Goal: Task Accomplishment & Management: Manage account settings

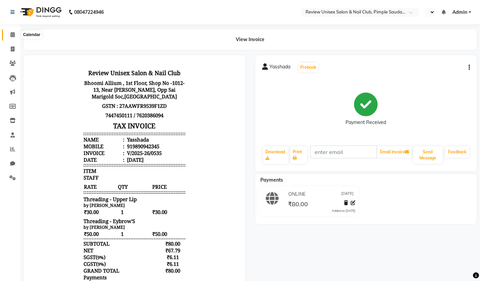
click at [18, 38] on span at bounding box center [13, 35] width 12 height 8
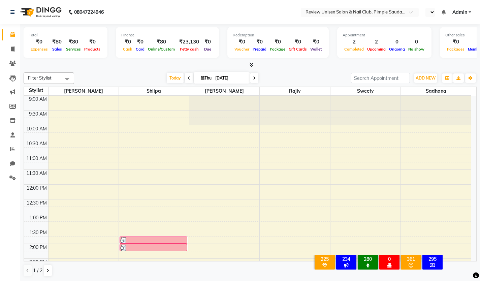
scroll to position [67, 0]
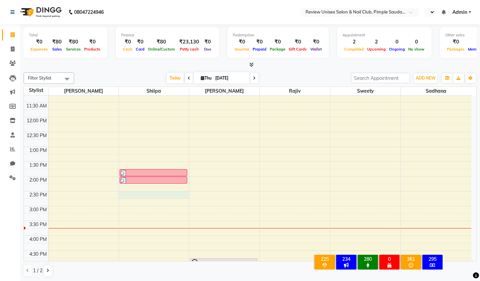
click at [134, 195] on div "9:00 AM 9:30 AM 10:00 AM 10:30 AM 11:00 AM 11:30 AM 12:00 PM 12:30 PM 1:00 PM 1…" at bounding box center [247, 220] width 447 height 385
select select "12488"
select select "tentative"
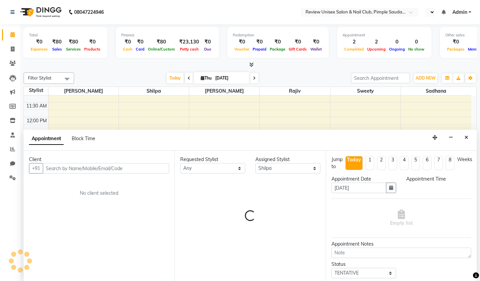
scroll to position [0, 0]
select select "870"
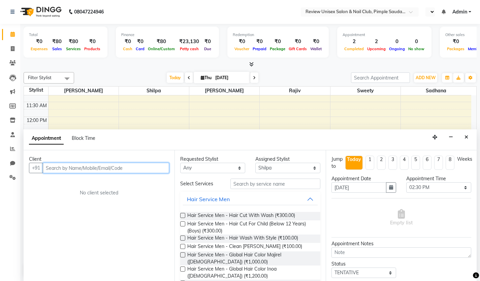
drag, startPoint x: 124, startPoint y: 168, endPoint x: 143, endPoint y: 165, distance: 18.8
click at [124, 168] on input "text" at bounding box center [106, 168] width 126 height 10
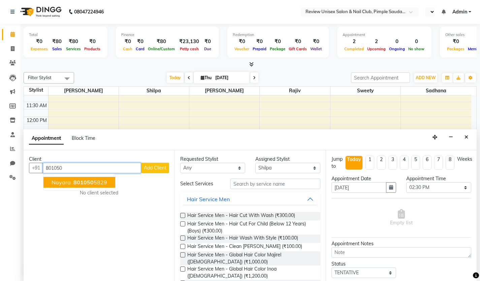
click at [63, 182] on span "Nayara" at bounding box center [61, 182] width 19 height 7
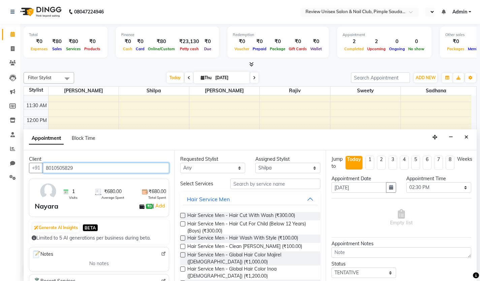
type input "8010505829"
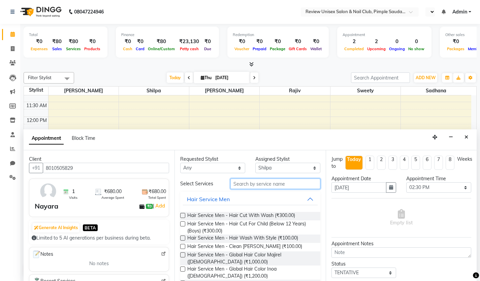
click at [268, 186] on input "text" at bounding box center [275, 183] width 90 height 10
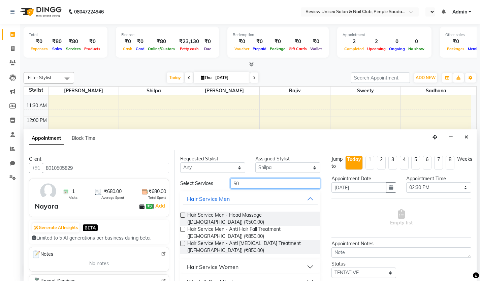
scroll to position [0, 0]
click at [242, 185] on input "50" at bounding box center [275, 183] width 90 height 10
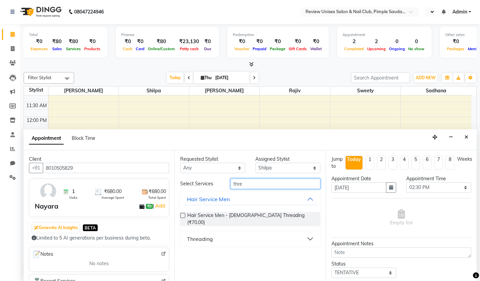
type input "thre"
click at [211, 236] on div "Threading" at bounding box center [200, 239] width 26 height 8
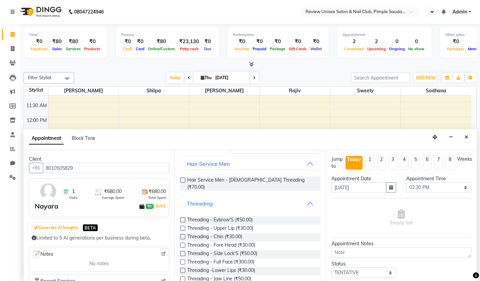
scroll to position [43, 0]
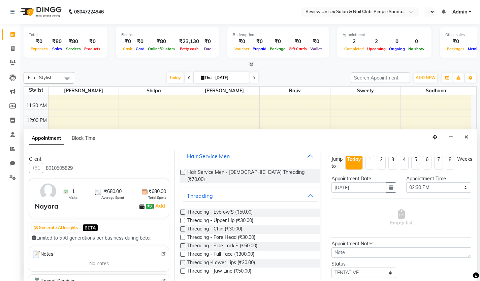
click at [181, 209] on label at bounding box center [182, 211] width 5 height 5
click at [181, 210] on input "checkbox" at bounding box center [182, 212] width 4 height 4
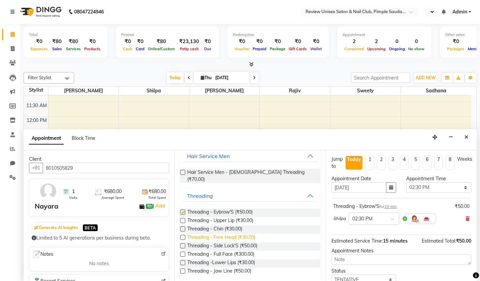
scroll to position [23, 0]
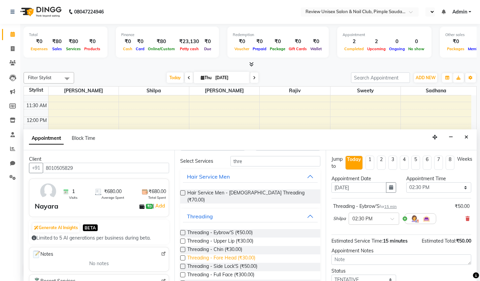
checkbox input "false"
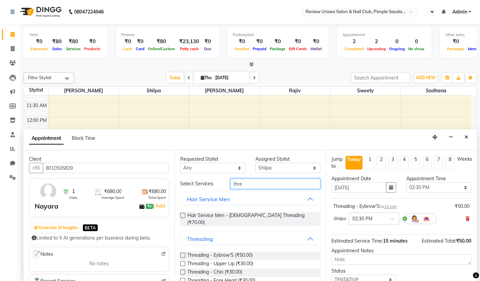
click at [259, 183] on input "thre" at bounding box center [275, 183] width 90 height 10
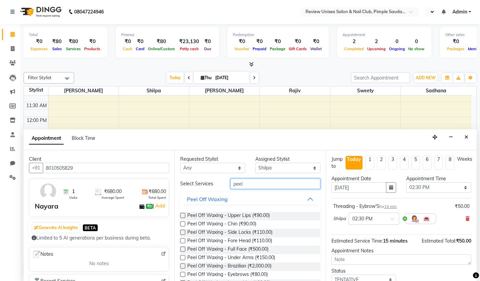
type input "peel"
click at [183, 214] on label at bounding box center [182, 215] width 5 height 5
click at [183, 214] on input "checkbox" at bounding box center [182, 216] width 4 height 4
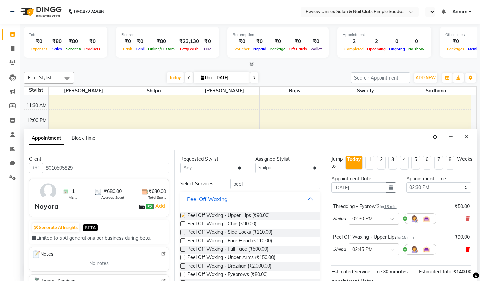
checkbox input "false"
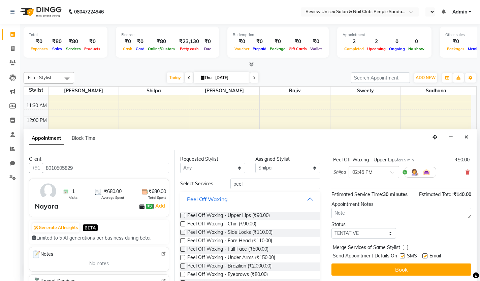
click at [401, 257] on label at bounding box center [402, 255] width 5 height 5
click at [401, 257] on input "checkbox" at bounding box center [402, 256] width 4 height 4
checkbox input "false"
click at [424, 256] on label at bounding box center [424, 255] width 5 height 5
click at [424, 256] on input "checkbox" at bounding box center [424, 256] width 4 height 4
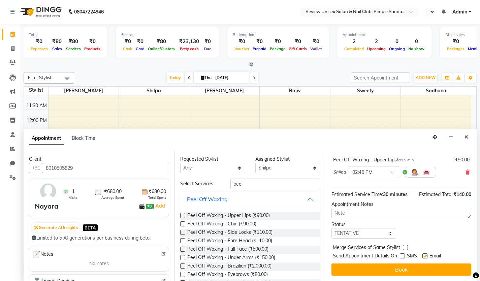
checkbox input "false"
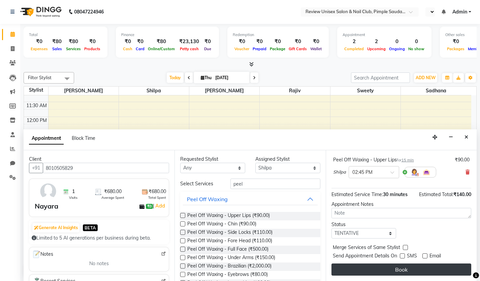
click at [424, 265] on button "Book" at bounding box center [401, 269] width 140 height 12
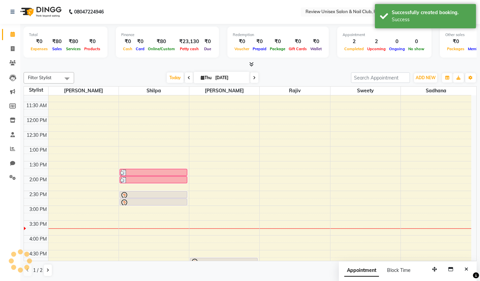
scroll to position [0, 0]
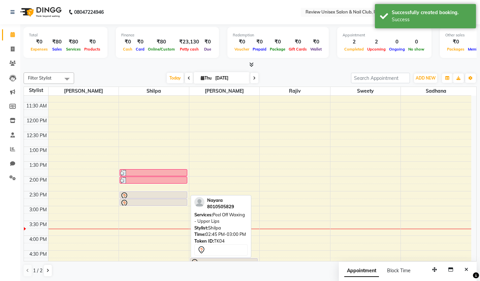
click at [142, 199] on div at bounding box center [153, 203] width 66 height 8
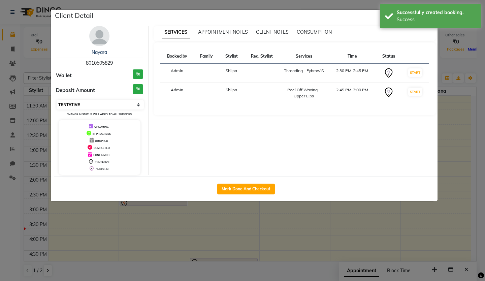
click at [83, 103] on select "Select IN SERVICE CONFIRMED TENTATIVE CHECK IN MARK DONE DROPPED UPCOMING" at bounding box center [100, 104] width 87 height 9
click at [57, 100] on select "Select IN SERVICE CONFIRMED TENTATIVE CHECK IN MARK DONE DROPPED UPCOMING" at bounding box center [100, 104] width 87 height 9
select select "select"
click at [247, 188] on button "Mark Done And Checkout" at bounding box center [246, 188] width 58 height 11
select select "766"
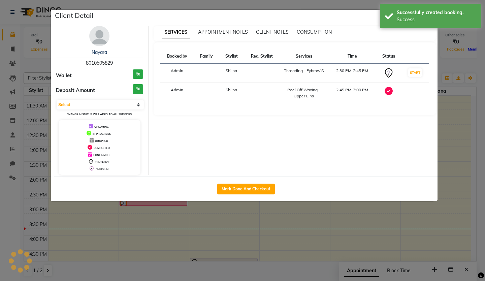
select select "service"
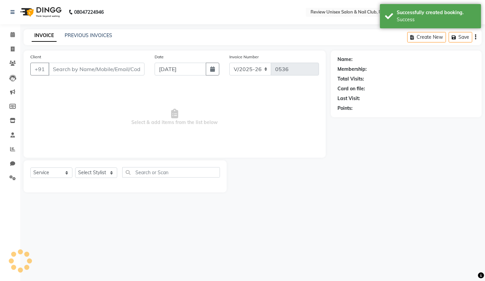
type input "8010505829"
select select "12488"
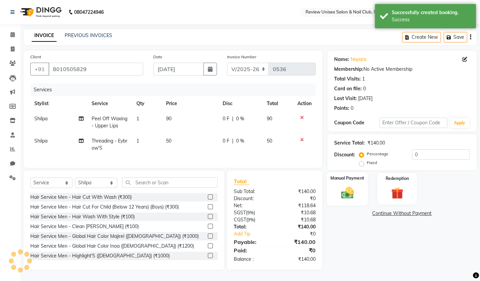
click at [344, 186] on img at bounding box center [347, 192] width 21 height 14
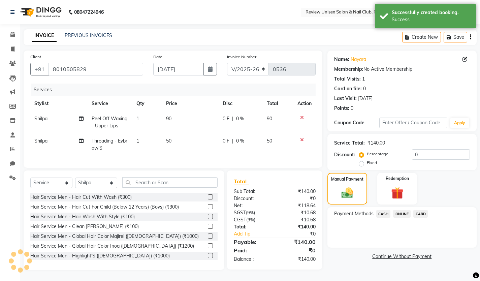
click at [398, 211] on span "ONLINE" at bounding box center [402, 214] width 18 height 8
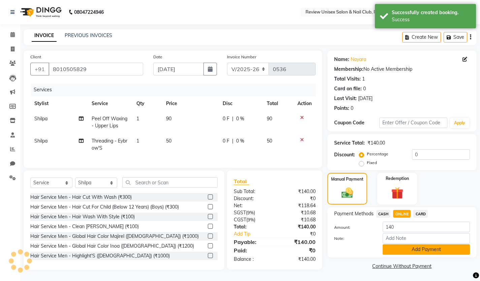
click at [391, 250] on button "Add Payment" at bounding box center [425, 249] width 87 height 10
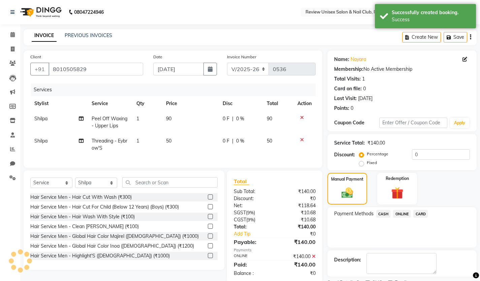
scroll to position [29, 0]
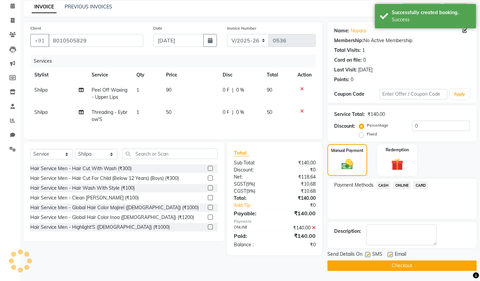
click at [369, 254] on label at bounding box center [367, 254] width 5 height 5
click at [369, 254] on input "checkbox" at bounding box center [367, 254] width 4 height 4
checkbox input "false"
click at [392, 255] on label at bounding box center [389, 254] width 5 height 5
click at [392, 255] on input "checkbox" at bounding box center [389, 254] width 4 height 4
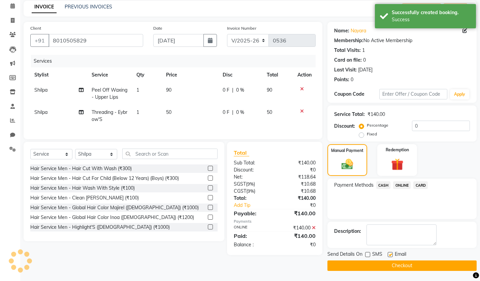
checkbox input "false"
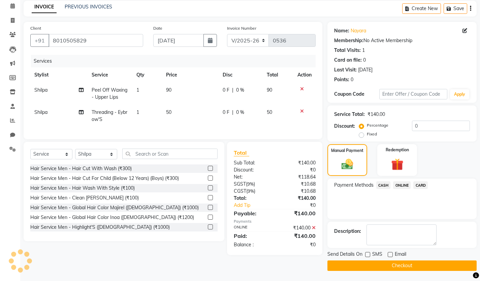
drag, startPoint x: 400, startPoint y: 269, endPoint x: 409, endPoint y: 273, distance: 9.9
click at [403, 269] on button "Checkout" at bounding box center [401, 265] width 149 height 10
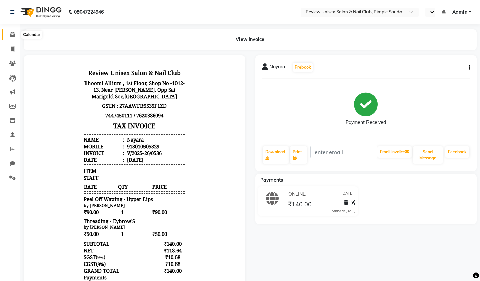
click at [13, 36] on icon at bounding box center [12, 34] width 4 height 5
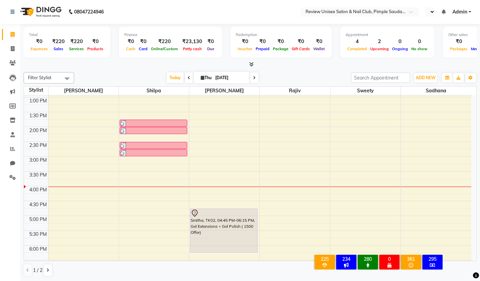
scroll to position [67, 0]
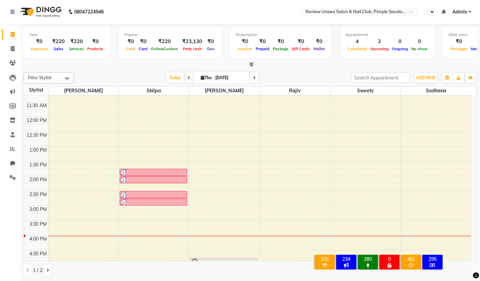
click at [403, 177] on div "9:00 AM 9:30 AM 10:00 AM 10:30 AM 11:00 AM 11:30 AM 12:00 PM 12:30 PM 1:00 PM 1…" at bounding box center [247, 220] width 447 height 385
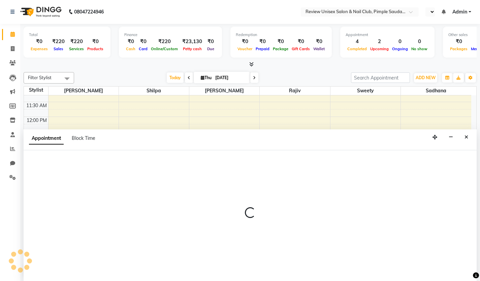
select select "89963"
select select "tentative"
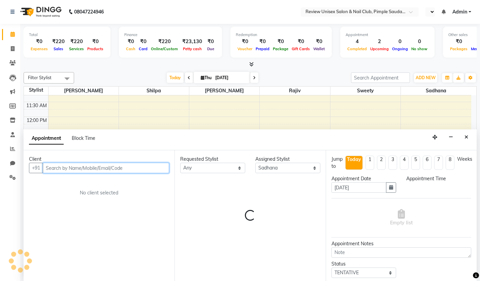
select select "840"
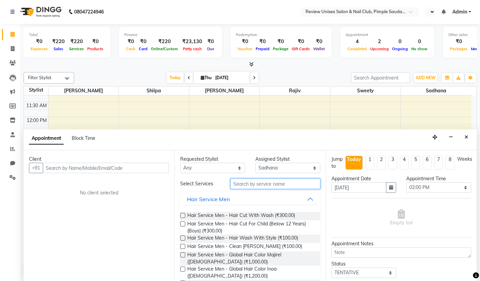
click at [258, 188] on input "text" at bounding box center [275, 183] width 90 height 10
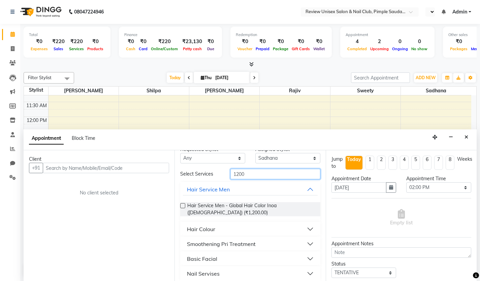
scroll to position [15, 0]
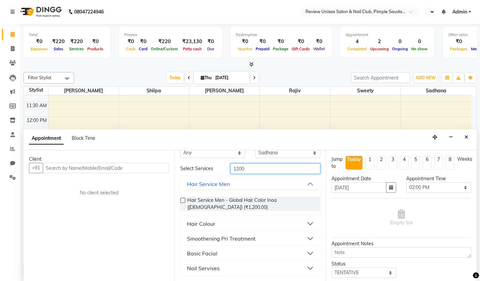
type input "1200"
click at [199, 257] on div "Basic Facial" at bounding box center [202, 253] width 30 height 8
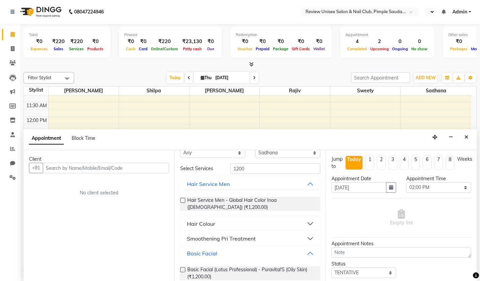
scroll to position [49, 0]
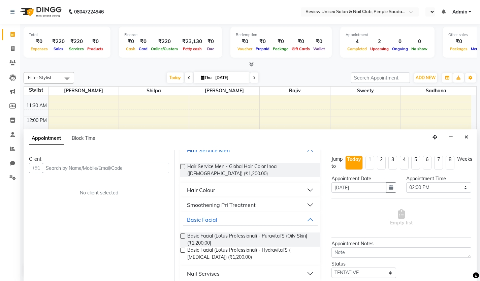
click at [183, 251] on label at bounding box center [182, 249] width 5 height 5
click at [183, 251] on input "checkbox" at bounding box center [182, 250] width 4 height 4
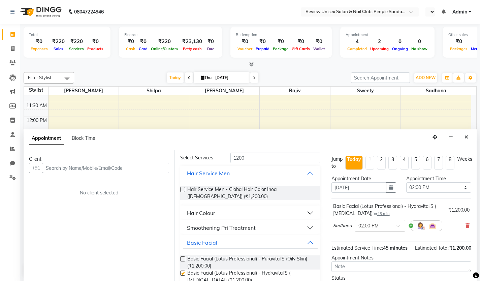
scroll to position [0, 0]
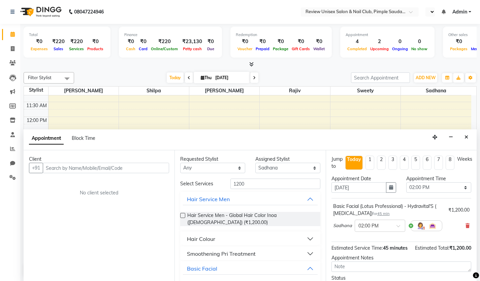
checkbox input "false"
click at [258, 189] on input "1200" at bounding box center [275, 184] width 90 height 10
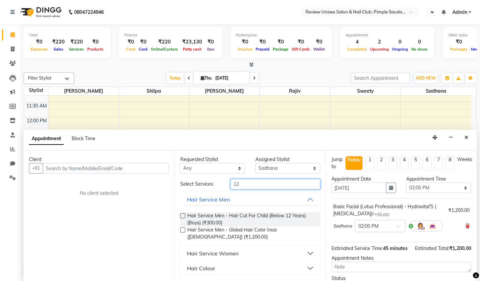
type input "1"
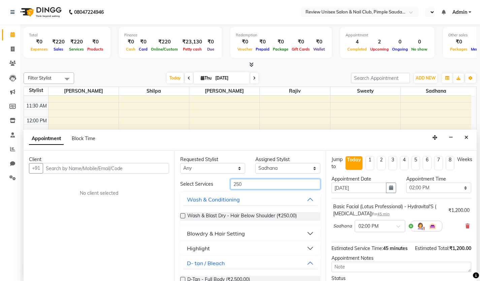
type input "250"
click at [182, 215] on label at bounding box center [182, 215] width 5 height 5
click at [182, 215] on input "checkbox" at bounding box center [182, 216] width 4 height 4
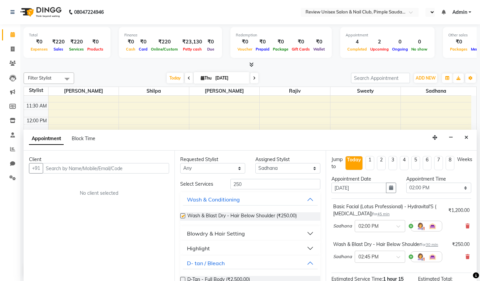
checkbox input "false"
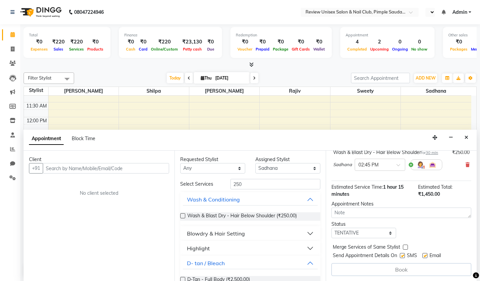
scroll to position [0, 0]
click at [400, 254] on label at bounding box center [402, 254] width 5 height 5
click at [400, 254] on input "checkbox" at bounding box center [402, 255] width 4 height 4
checkbox input "false"
click at [423, 254] on label at bounding box center [424, 254] width 5 height 5
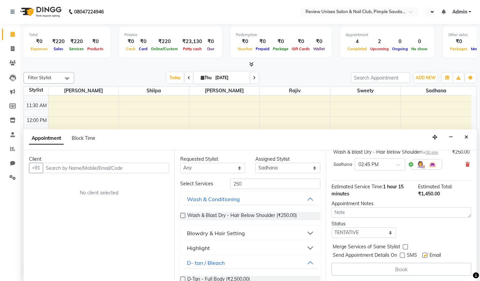
click at [423, 254] on input "checkbox" at bounding box center [424, 255] width 4 height 4
checkbox input "false"
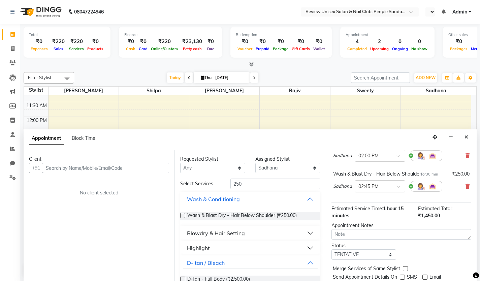
scroll to position [58, 0]
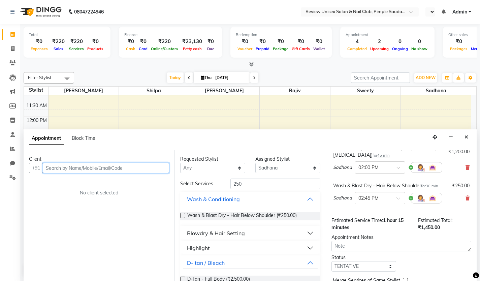
click at [117, 170] on input "text" at bounding box center [106, 168] width 126 height 10
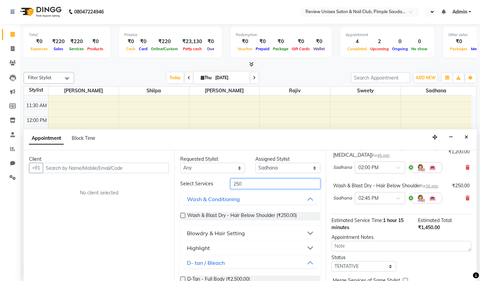
click at [267, 183] on input "250" at bounding box center [275, 183] width 90 height 10
type input "2"
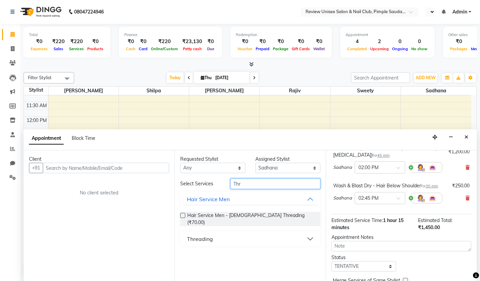
type input "Thr"
click at [198, 235] on div "Threading" at bounding box center [200, 239] width 26 height 8
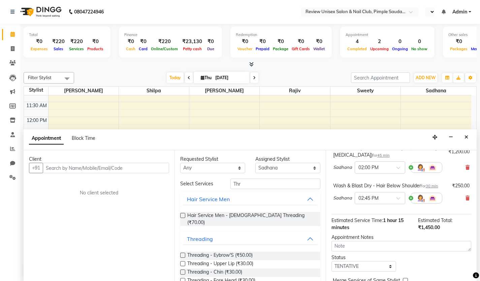
click at [183, 252] on label at bounding box center [182, 254] width 5 height 5
click at [183, 253] on input "checkbox" at bounding box center [182, 255] width 4 height 4
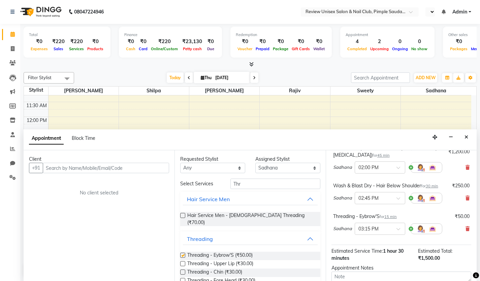
checkbox input "false"
click at [181, 278] on label at bounding box center [182, 280] width 5 height 5
click at [181, 279] on input "checkbox" at bounding box center [182, 281] width 4 height 4
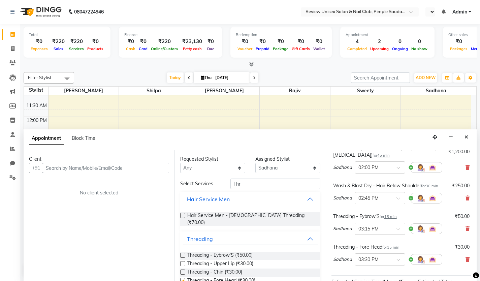
checkbox input "false"
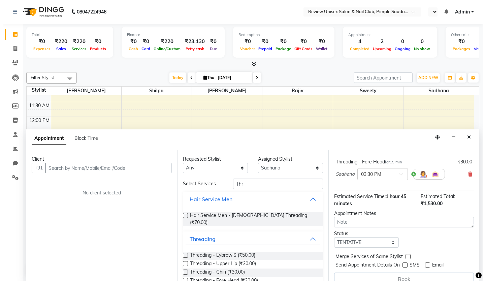
scroll to position [153, 0]
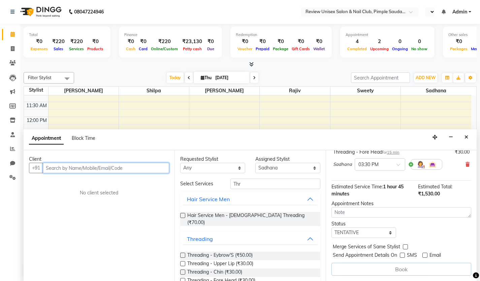
click at [86, 165] on input "text" at bounding box center [106, 168] width 126 height 10
type input "7249465836"
click at [154, 170] on span "Add Client" at bounding box center [155, 168] width 23 height 6
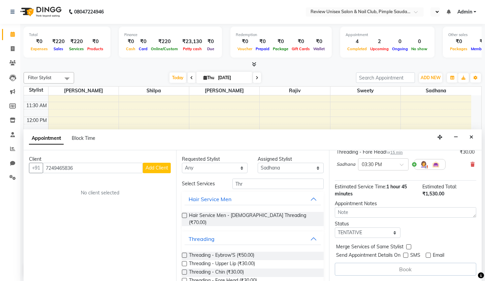
select select "22"
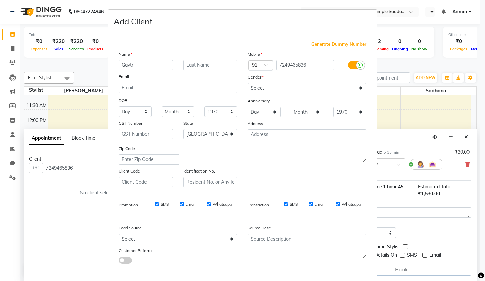
click at [127, 66] on input "Gaytri" at bounding box center [145, 65] width 55 height 10
type input "Gayatri"
click at [352, 87] on select "Select [DEMOGRAPHIC_DATA] [DEMOGRAPHIC_DATA] Other Prefer Not To Say" at bounding box center [306, 88] width 119 height 10
select select "[DEMOGRAPHIC_DATA]"
click at [247, 83] on select "Select [DEMOGRAPHIC_DATA] [DEMOGRAPHIC_DATA] Other Prefer Not To Say" at bounding box center [306, 88] width 119 height 10
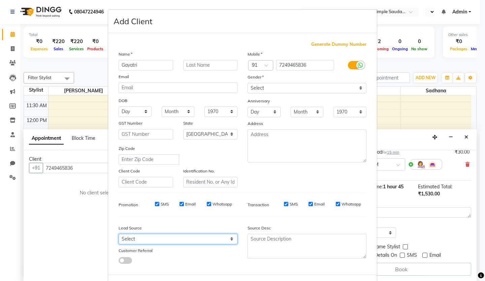
click at [228, 241] on select "Select Walk-in Referral Internet Friend Word of Mouth Advertisement Facebook Ju…" at bounding box center [177, 239] width 119 height 10
select select "24004"
click at [118, 234] on select "Select Walk-in Referral Internet Friend Word of Mouth Advertisement Facebook Ju…" at bounding box center [177, 239] width 119 height 10
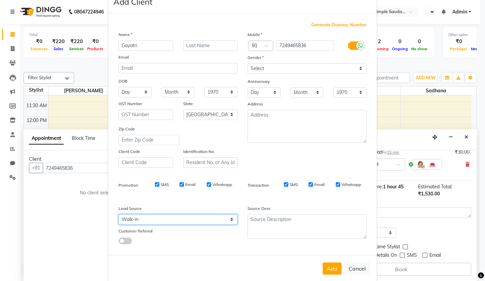
scroll to position [30, 0]
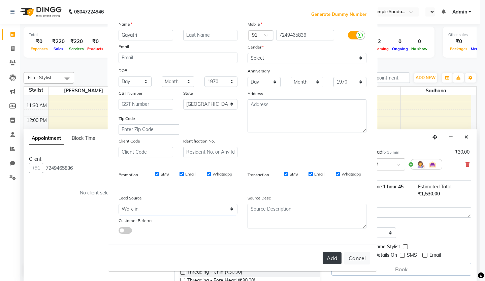
click at [334, 259] on button "Add" at bounding box center [331, 258] width 19 height 12
select select
select select "null"
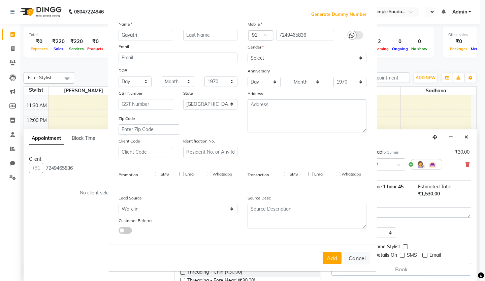
select select
checkbox input "false"
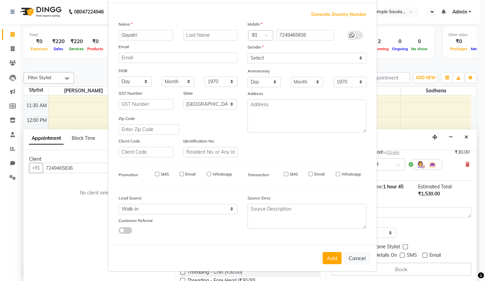
checkbox input "false"
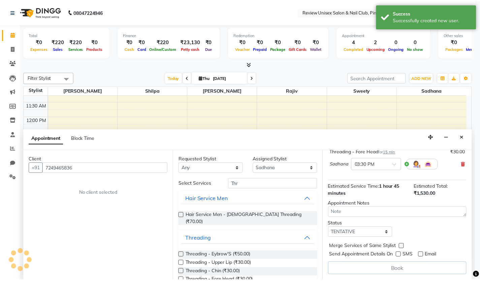
scroll to position [152, 0]
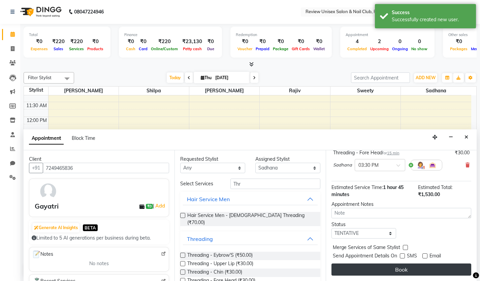
click at [396, 267] on button "Book" at bounding box center [401, 269] width 140 height 12
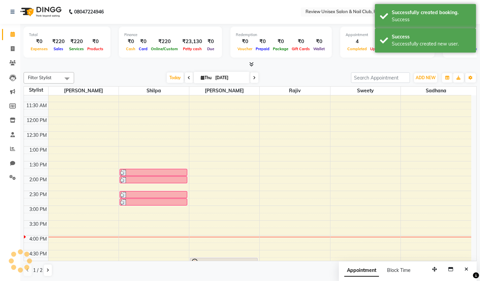
scroll to position [0, 0]
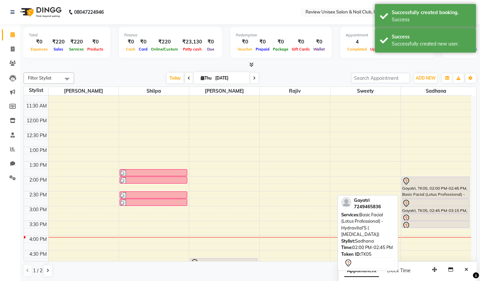
click at [422, 183] on div at bounding box center [435, 181] width 67 height 8
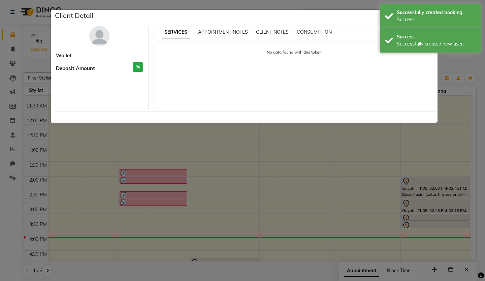
select select "7"
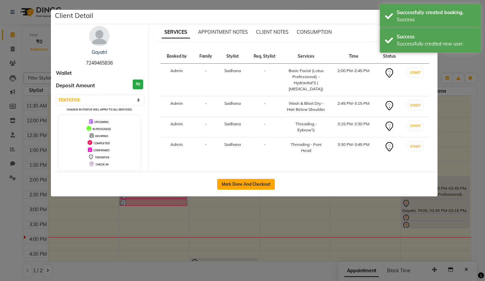
click at [267, 186] on button "Mark Done And Checkout" at bounding box center [246, 184] width 58 height 11
select select "service"
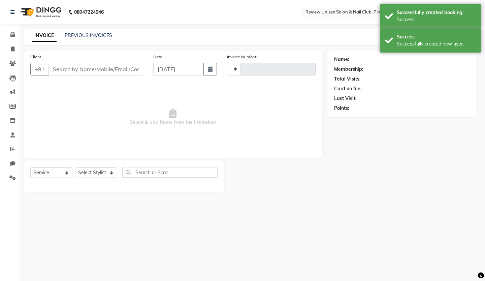
type input "0537"
select select "766"
type input "7249465836"
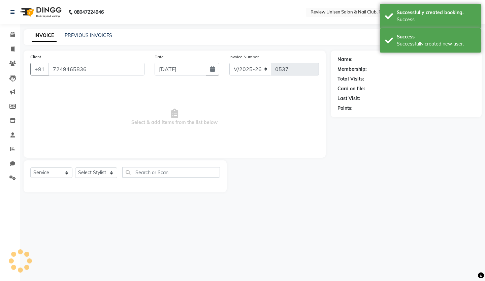
select select "89963"
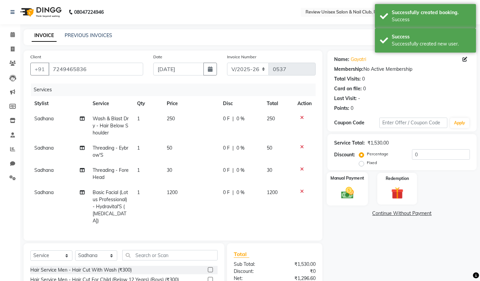
click at [349, 194] on img at bounding box center [347, 192] width 21 height 14
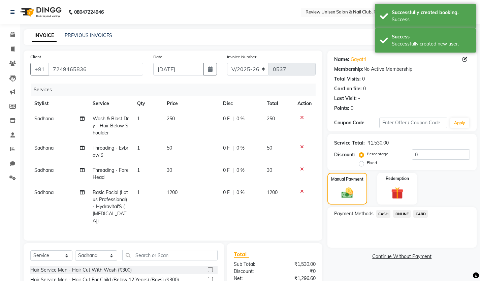
click at [406, 211] on span "ONLINE" at bounding box center [402, 214] width 18 height 8
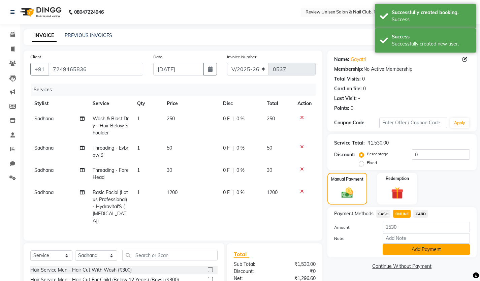
click at [401, 248] on button "Add Payment" at bounding box center [425, 249] width 87 height 10
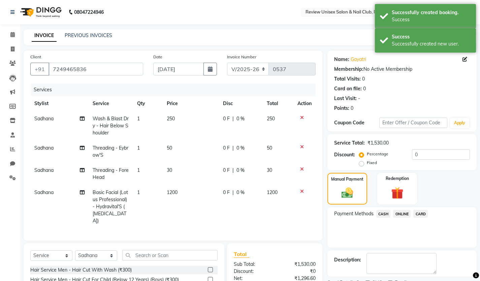
scroll to position [83, 0]
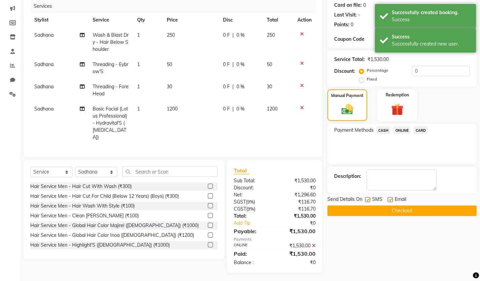
click at [390, 200] on label at bounding box center [389, 199] width 5 height 5
click at [390, 200] on input "checkbox" at bounding box center [389, 200] width 4 height 4
checkbox input "false"
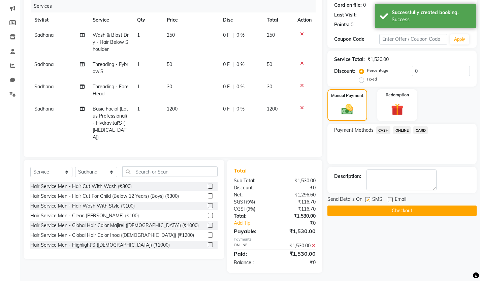
click at [366, 198] on label at bounding box center [367, 199] width 5 height 5
click at [366, 198] on input "checkbox" at bounding box center [367, 200] width 4 height 4
checkbox input "false"
click at [362, 211] on button "Checkout" at bounding box center [401, 210] width 149 height 10
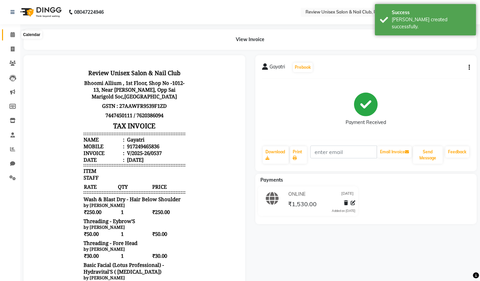
click at [12, 33] on icon at bounding box center [12, 34] width 4 height 5
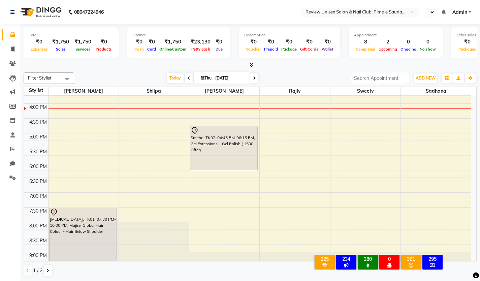
scroll to position [202, 0]
